Goal: Contribute content: Add original content to the website for others to see

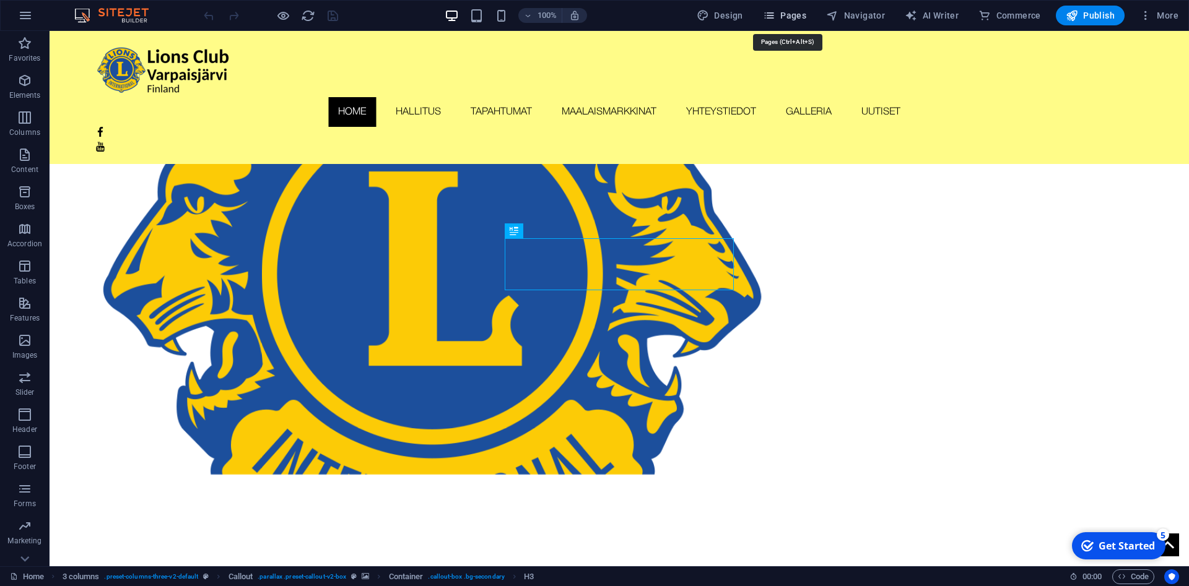
click at [795, 17] on span "Pages" at bounding box center [784, 15] width 43 height 12
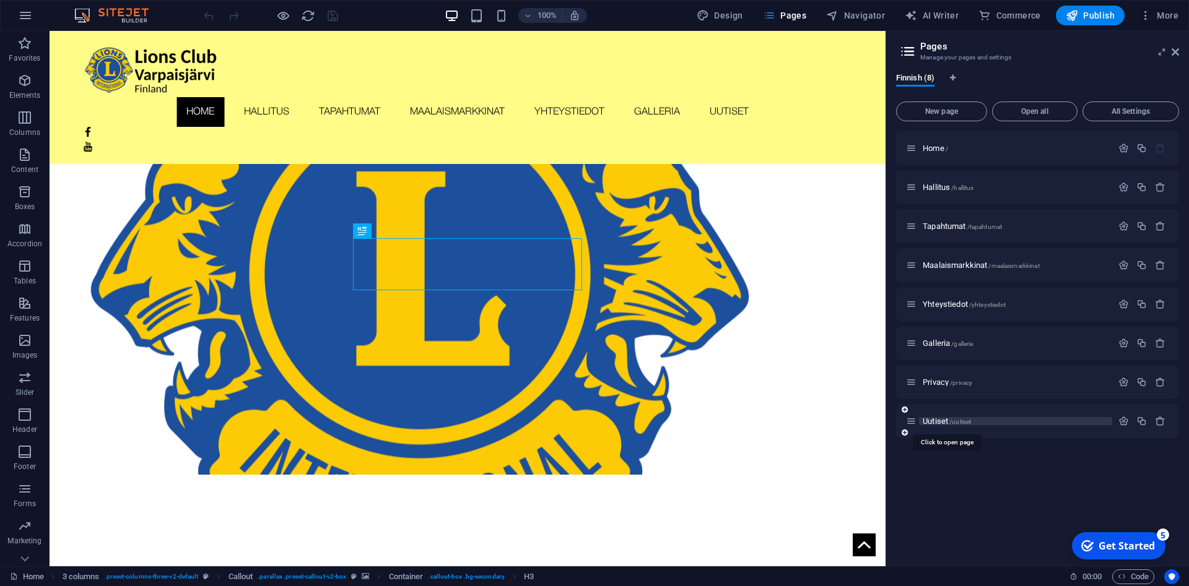
click at [937, 424] on span "Uutiset /uutiset" at bounding box center [947, 421] width 48 height 9
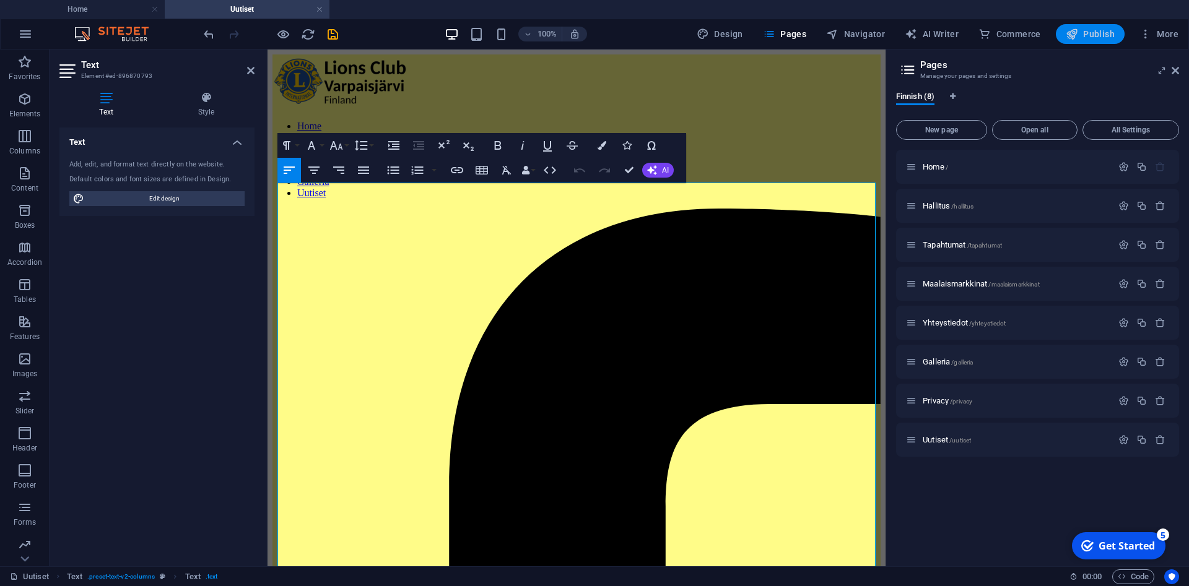
click at [1083, 32] on span "Publish" at bounding box center [1090, 34] width 49 height 12
